Goal: Information Seeking & Learning: Compare options

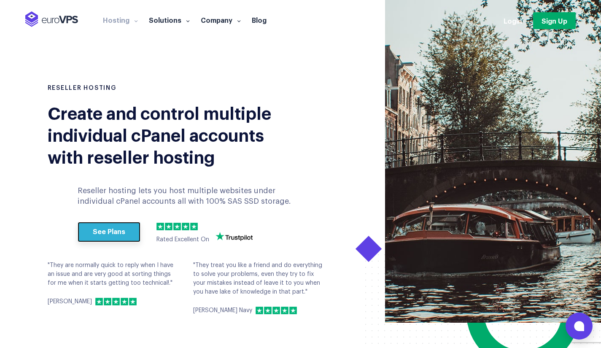
click at [115, 234] on link "See Plans" at bounding box center [109, 232] width 63 height 20
click at [111, 233] on link "See Plans" at bounding box center [109, 232] width 63 height 20
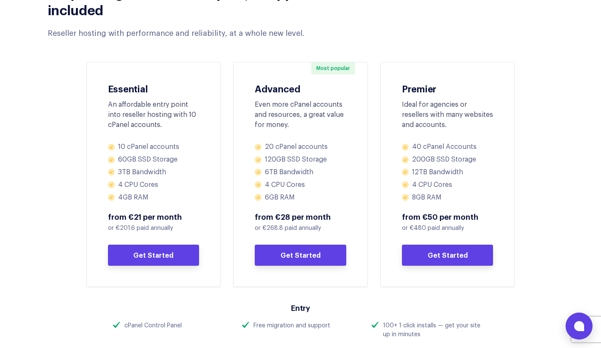
scroll to position [386, 0]
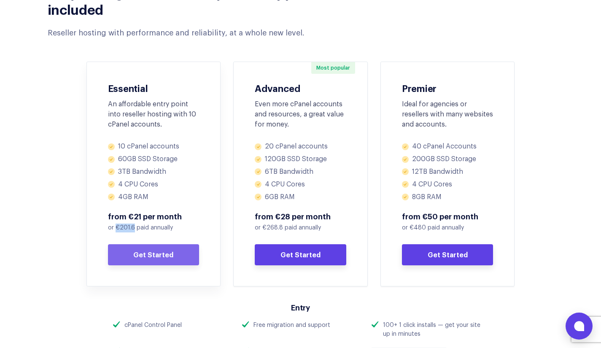
drag, startPoint x: 132, startPoint y: 229, endPoint x: 116, endPoint y: 228, distance: 16.1
click at [116, 228] on p "or €201.6 paid annually" at bounding box center [153, 227] width 91 height 9
copy p "€201.6"
click at [70, 210] on div "Fully managed with friendly, 24/7 support included Reseller hosting with perfor…" at bounding box center [300, 134] width 531 height 319
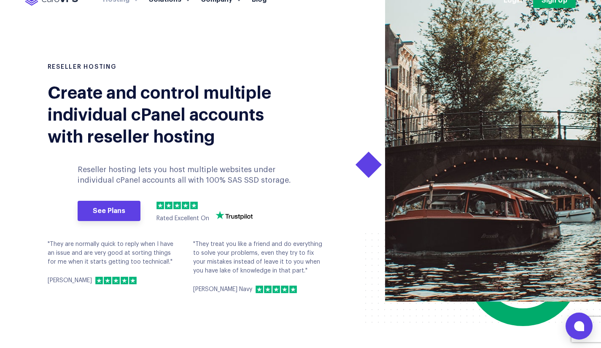
scroll to position [0, 0]
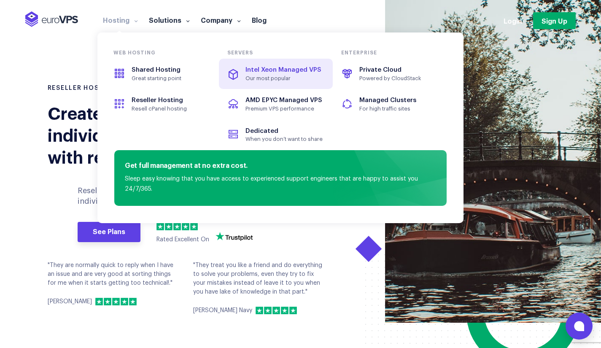
click at [266, 84] on link "Intel Xeon Managed VPS Our most popular" at bounding box center [276, 74] width 114 height 30
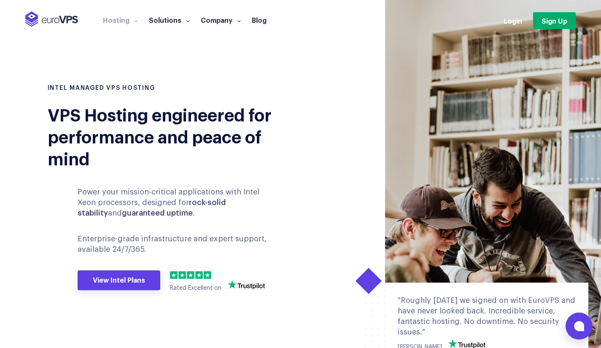
click at [59, 181] on div "INTEL MANAGED VPS HOSTING VPS Hosting engineered for performance and peace of m…" at bounding box center [170, 200] width 259 height 232
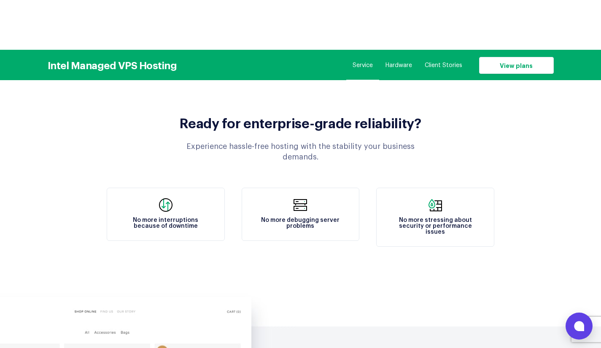
scroll to position [814, 0]
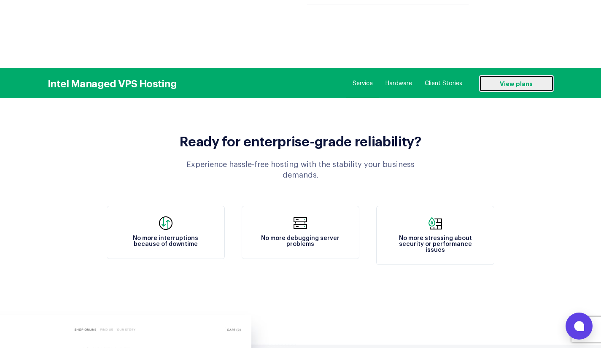
click at [527, 75] on link "View plans" at bounding box center [516, 83] width 75 height 17
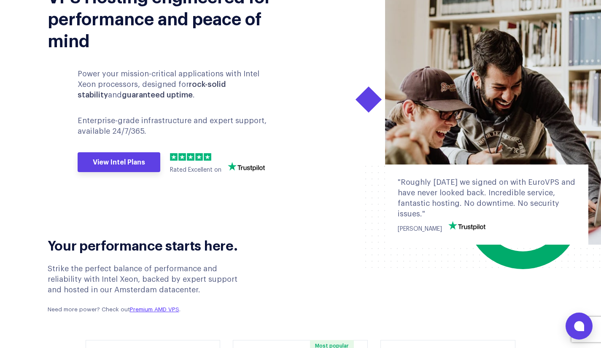
scroll to position [0, 0]
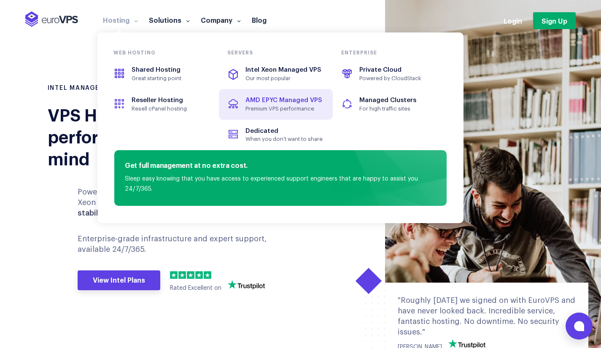
click at [280, 94] on link "AMD EPYC Managed VPS Premium VPS performance" at bounding box center [276, 104] width 114 height 30
